Goal: Task Accomplishment & Management: Manage account settings

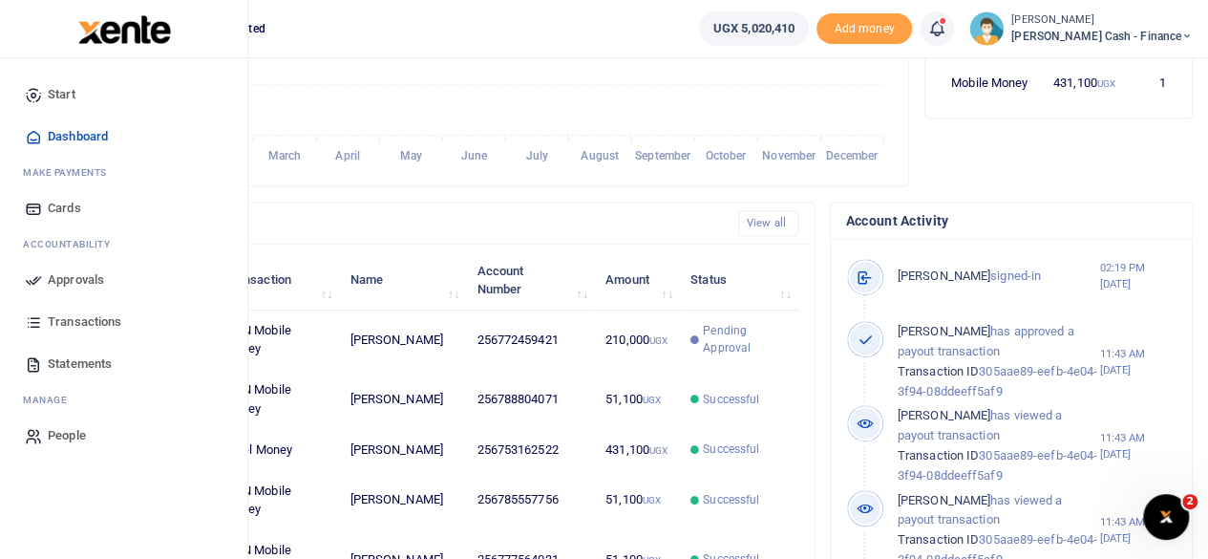
scroll to position [15, 15]
click at [74, 274] on span "Approvals" at bounding box center [76, 279] width 56 height 19
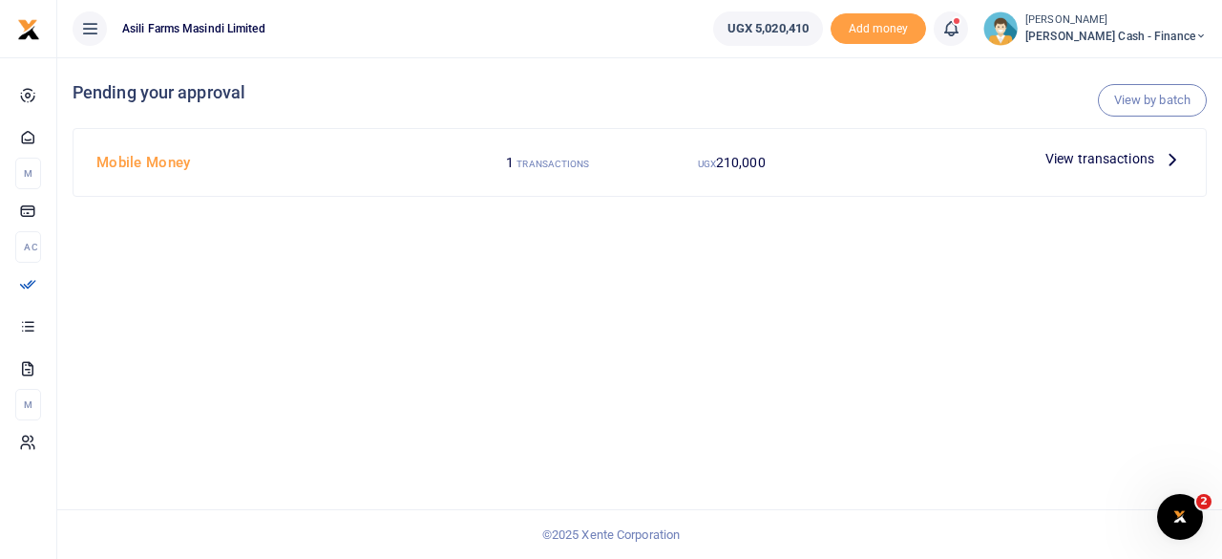
click at [1170, 159] on icon at bounding box center [1172, 158] width 21 height 21
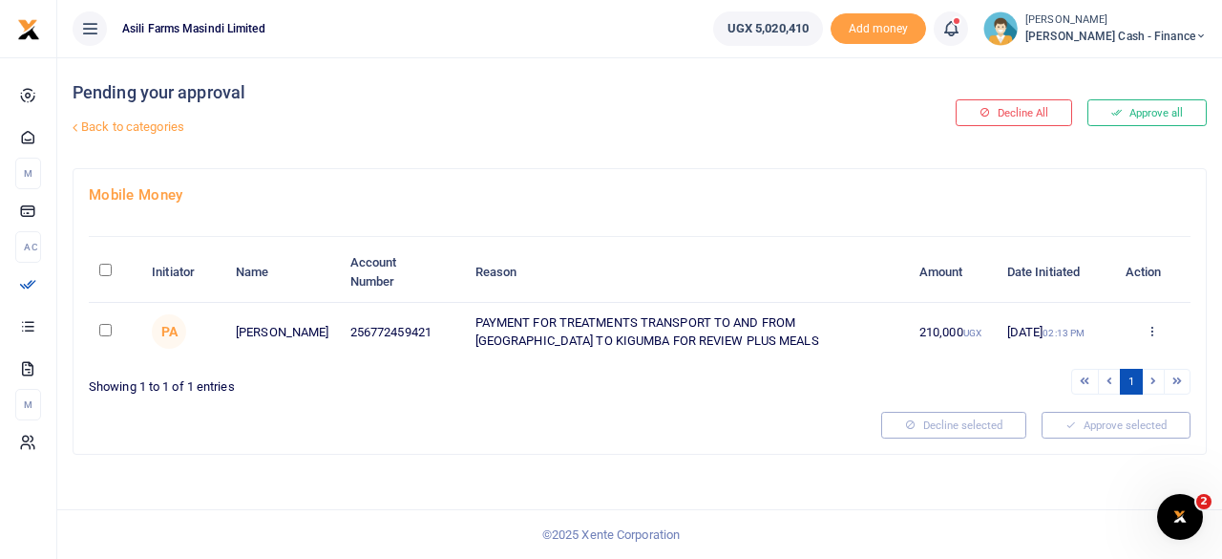
click at [106, 272] on input "\a \a : activate to sort column descending" at bounding box center [105, 270] width 12 height 12
checkbox input "true"
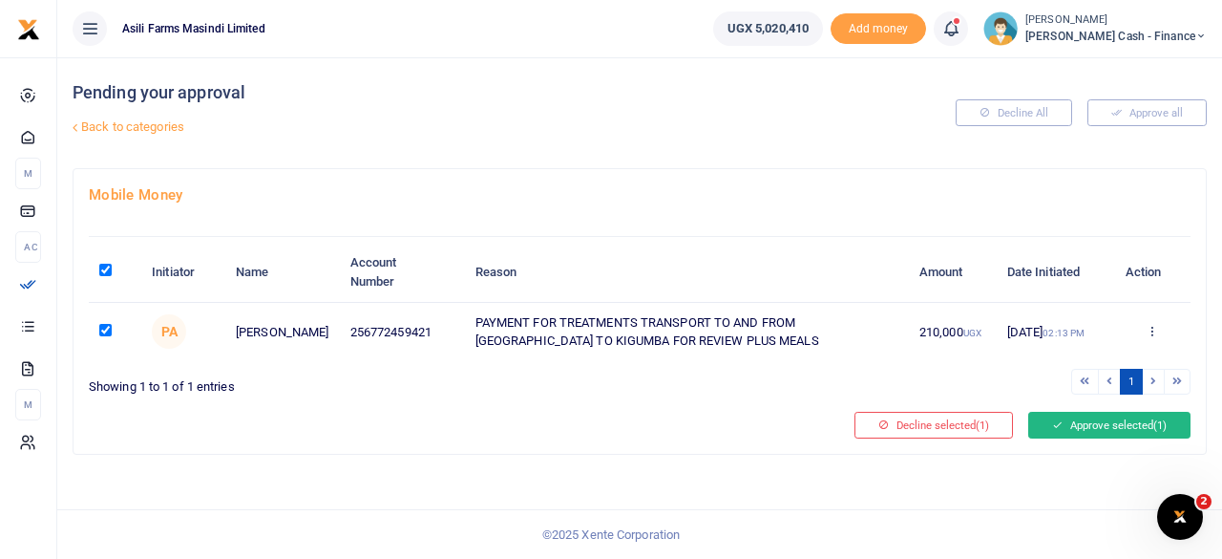
click at [1067, 425] on button "Approve selected (1)" at bounding box center [1110, 425] width 162 height 27
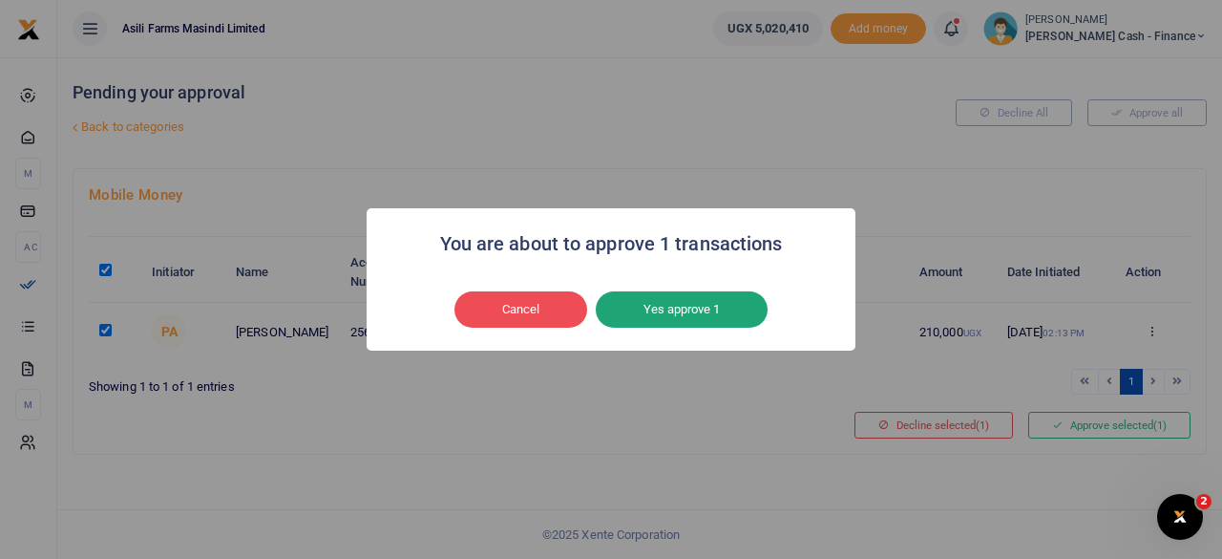
click at [658, 310] on button "Yes approve 1" at bounding box center [682, 309] width 172 height 36
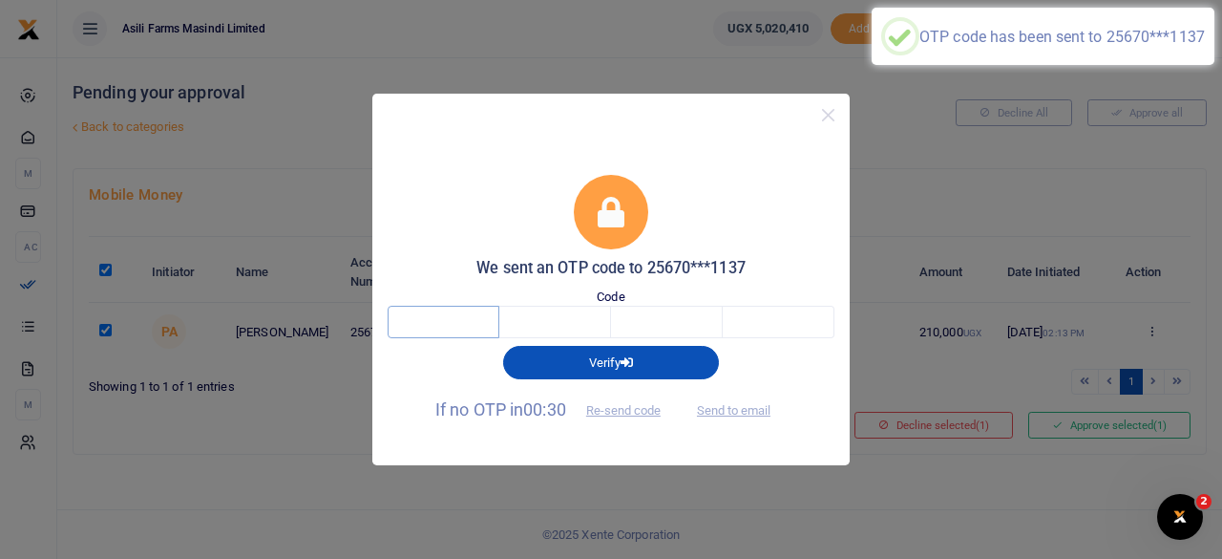
click at [456, 324] on input "text" at bounding box center [444, 322] width 112 height 32
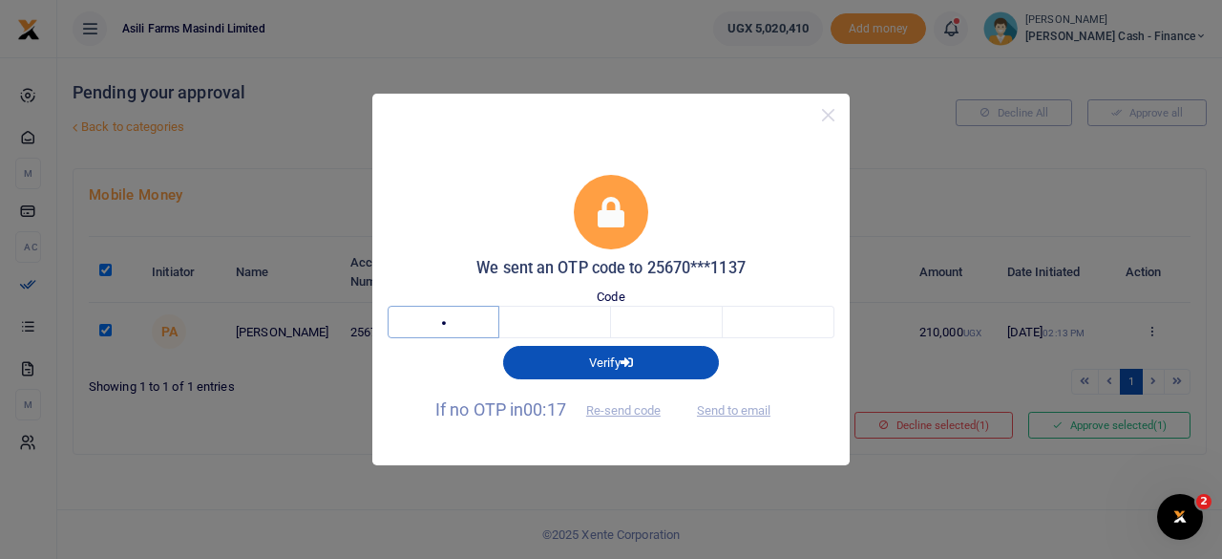
type input "1"
type input "8"
type input "6"
type input "0"
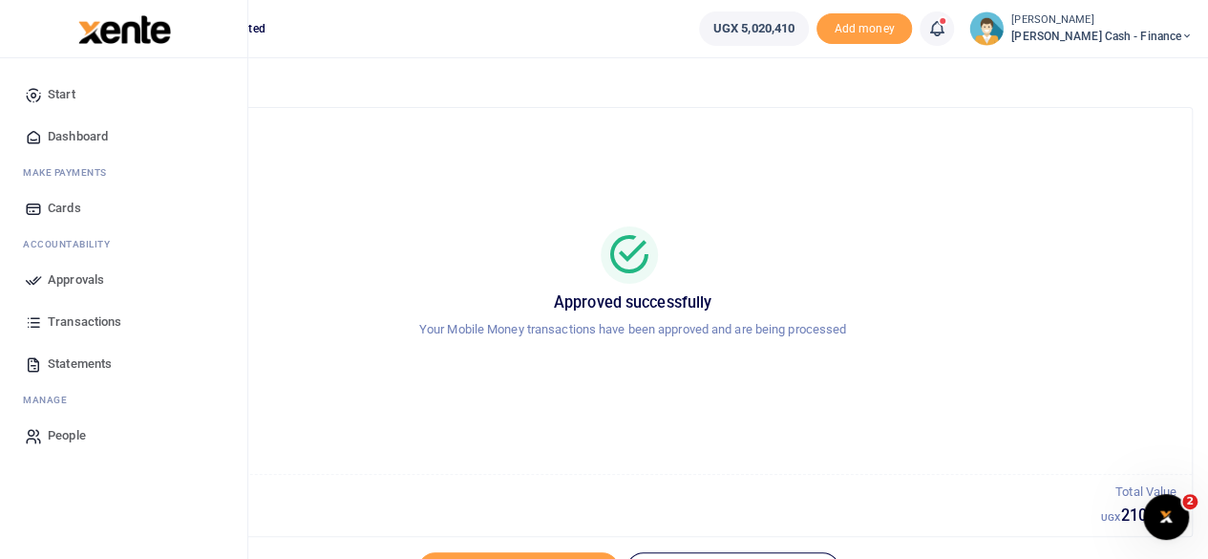
click at [97, 137] on span "Dashboard" at bounding box center [78, 136] width 60 height 19
